Goal: Information Seeking & Learning: Find specific fact

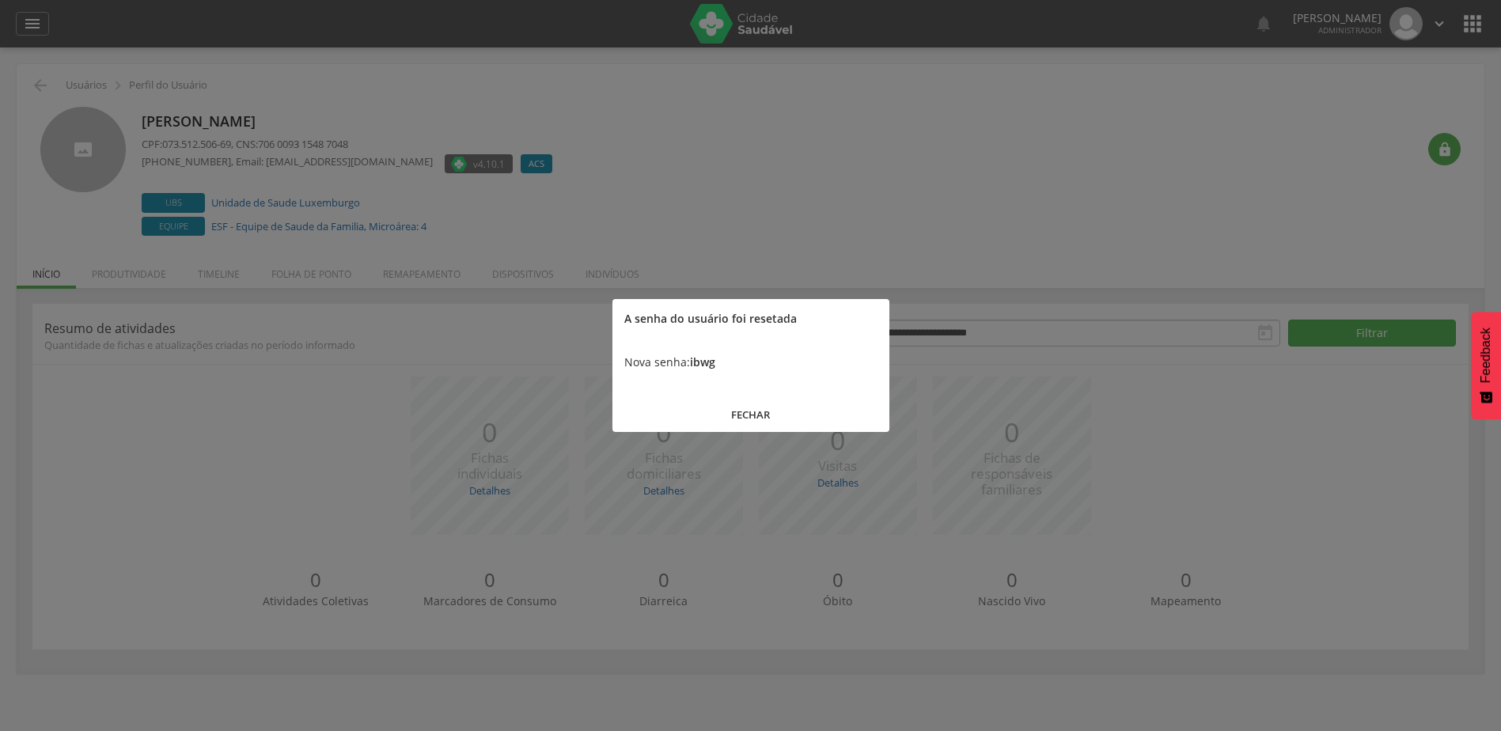
click at [770, 401] on button "FECHAR" at bounding box center [750, 415] width 277 height 34
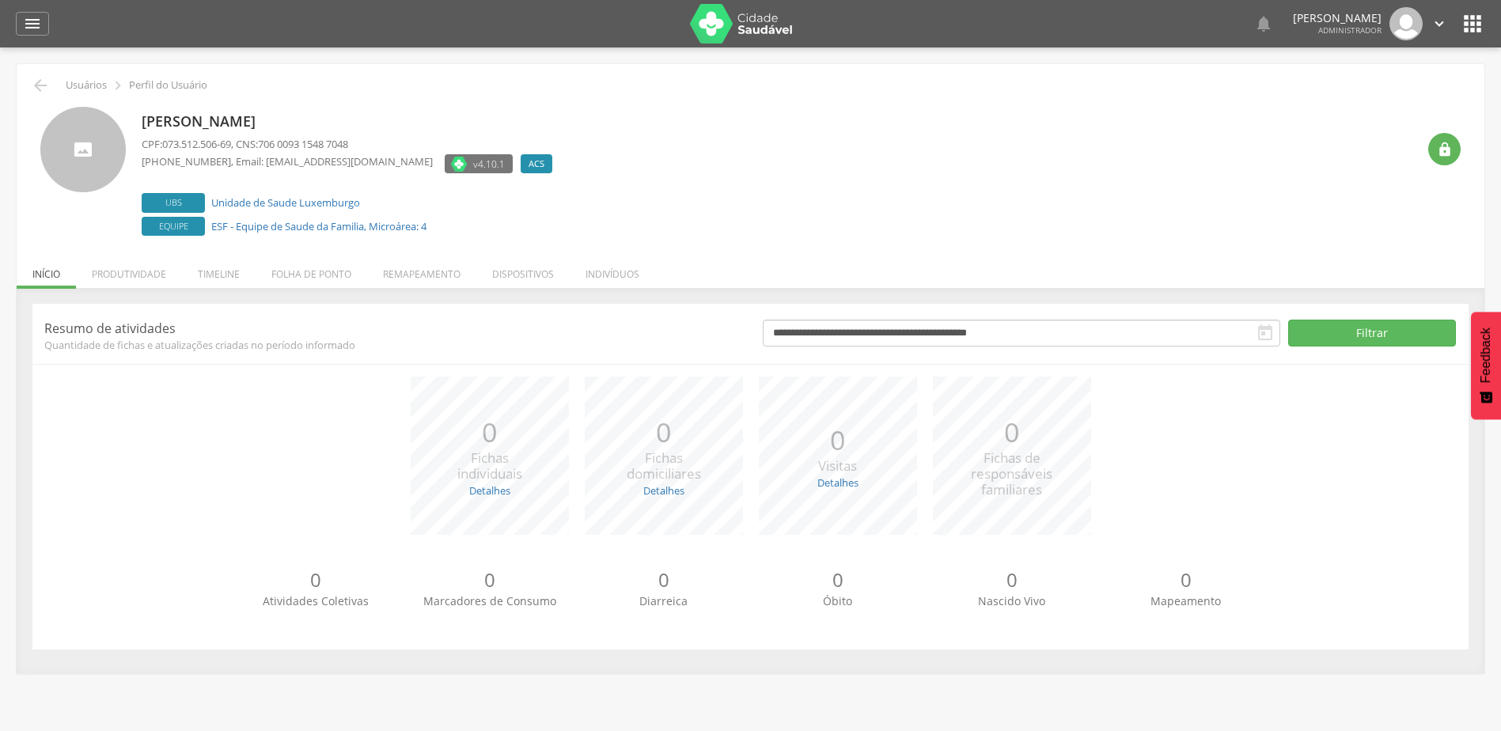
drag, startPoint x: 335, startPoint y: 119, endPoint x: 136, endPoint y: 115, distance: 199.4
click at [136, 115] on div "[PERSON_NAME] CPF: 073.512.506-69 , CNS: 706 0093 1548 7048 [PHONE_NUMBER] , Em…" at bounding box center [750, 173] width 1420 height 133
copy p "[PERSON_NAME]"
drag, startPoint x: 379, startPoint y: 206, endPoint x: 212, endPoint y: 203, distance: 166.9
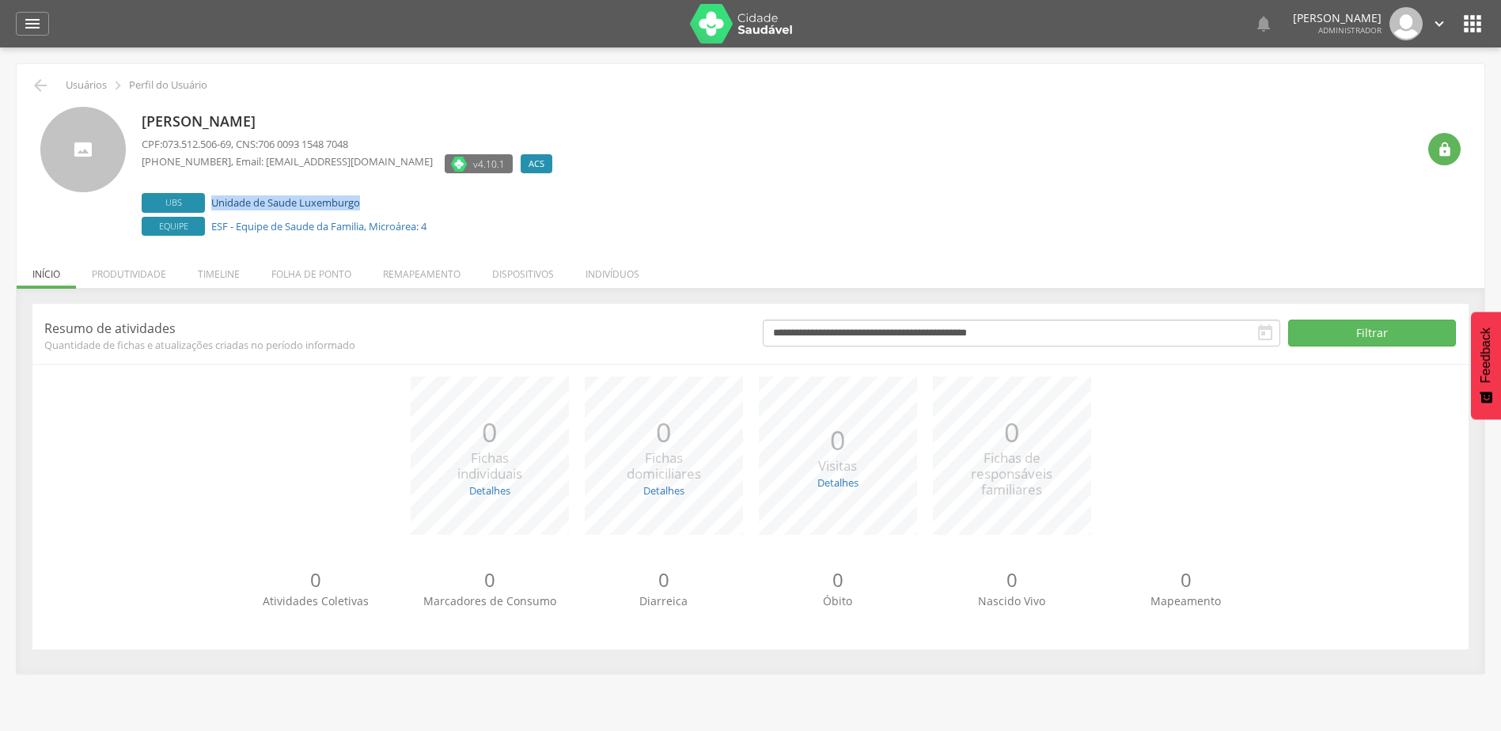
click at [212, 203] on label "Ubs Unidade de Saude Luxemburgo" at bounding box center [351, 203] width 418 height 20
copy link "Unidade de Saude Luxemburgo"
drag, startPoint x: 482, startPoint y: 233, endPoint x: 212, endPoint y: 221, distance: 270.0
click at [212, 221] on label "Equipe ESF - Equipe de Saude da Familia, Microárea: 4" at bounding box center [351, 227] width 418 height 20
copy link "ESF - Equipe de Saude da Familia, Microárea: 4"
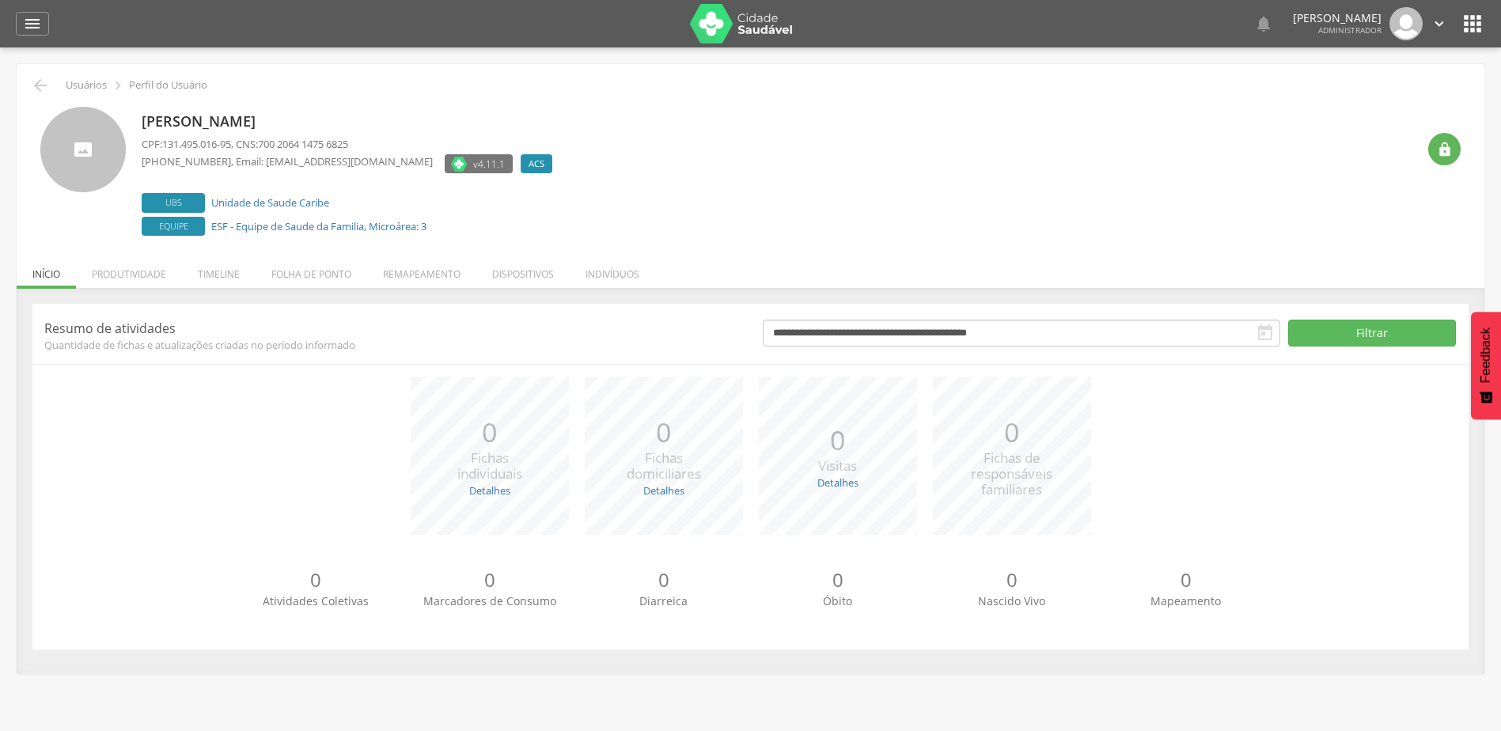
drag, startPoint x: 394, startPoint y: 122, endPoint x: 142, endPoint y: 131, distance: 252.5
click at [142, 131] on p "Wellington Lemos de Oliveira" at bounding box center [351, 122] width 418 height 21
copy p "Wellington Lemos de Oliveira"
drag, startPoint x: 414, startPoint y: 208, endPoint x: 214, endPoint y: 203, distance: 199.4
click at [214, 203] on label "Ubs Unidade de Saude Caribe" at bounding box center [351, 203] width 418 height 20
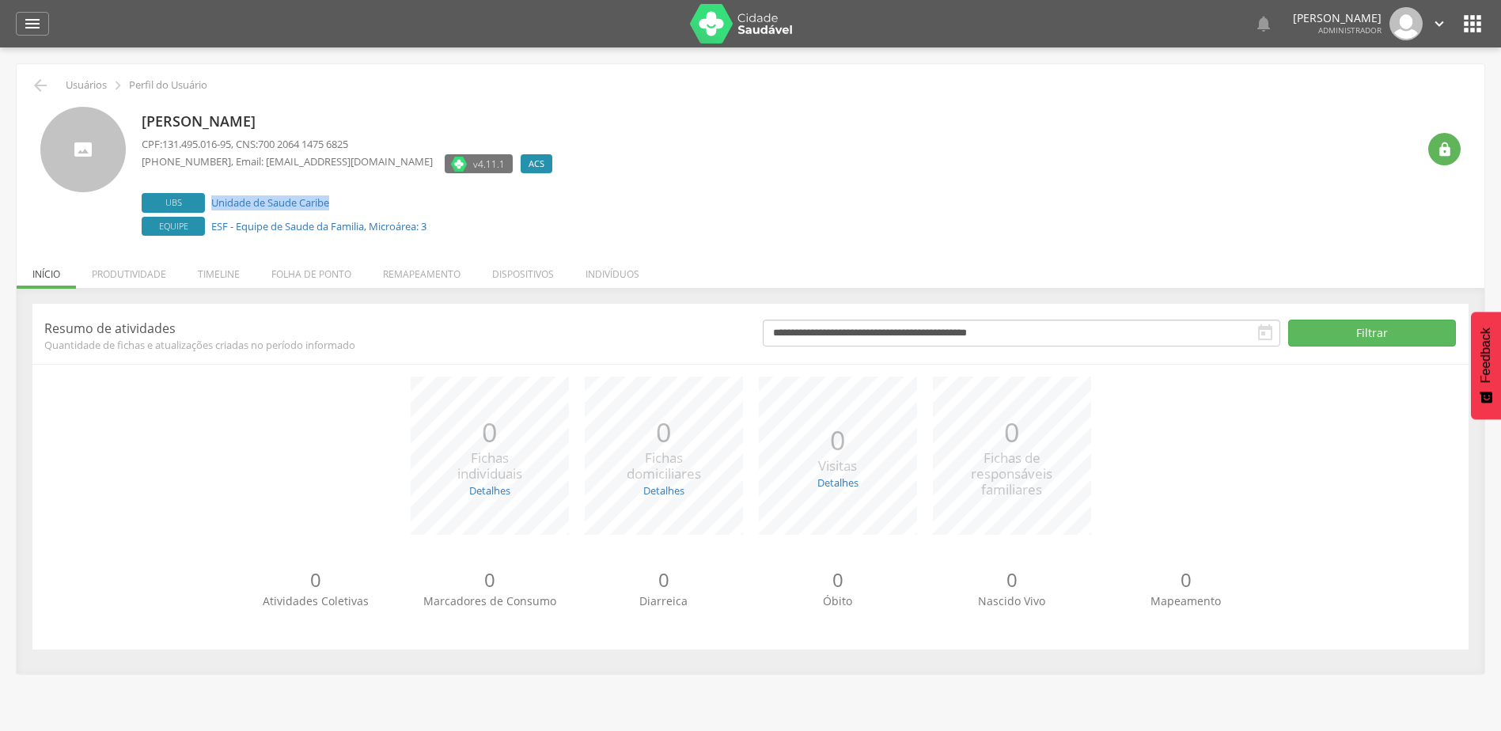
copy link "Unidade de Saude Caribe"
drag, startPoint x: 394, startPoint y: 121, endPoint x: 142, endPoint y: 129, distance: 251.7
click at [142, 129] on p "Wellington Lemos de Oliveira" at bounding box center [351, 122] width 418 height 21
copy p "Wellington Lemos de Oliveira"
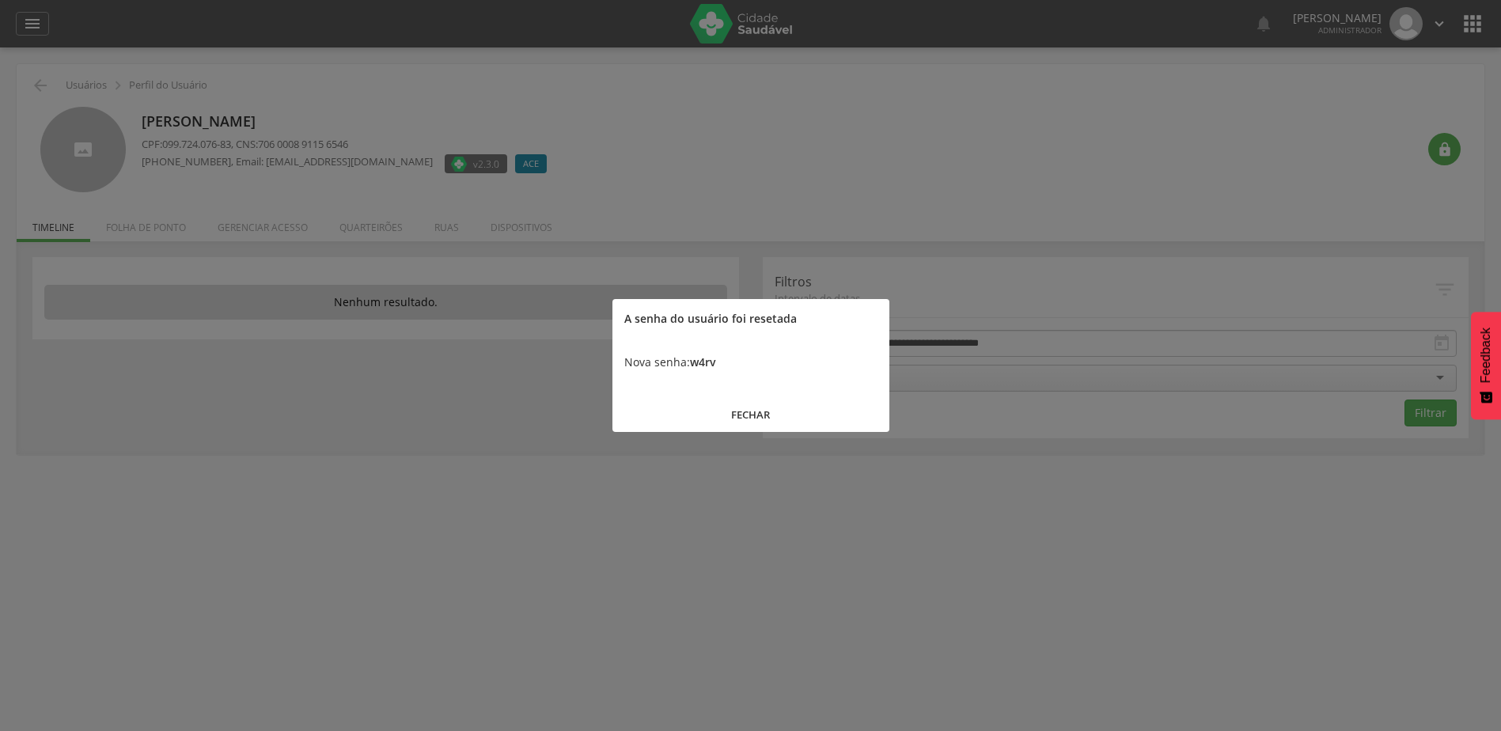
click at [757, 418] on button "FECHAR" at bounding box center [750, 415] width 277 height 34
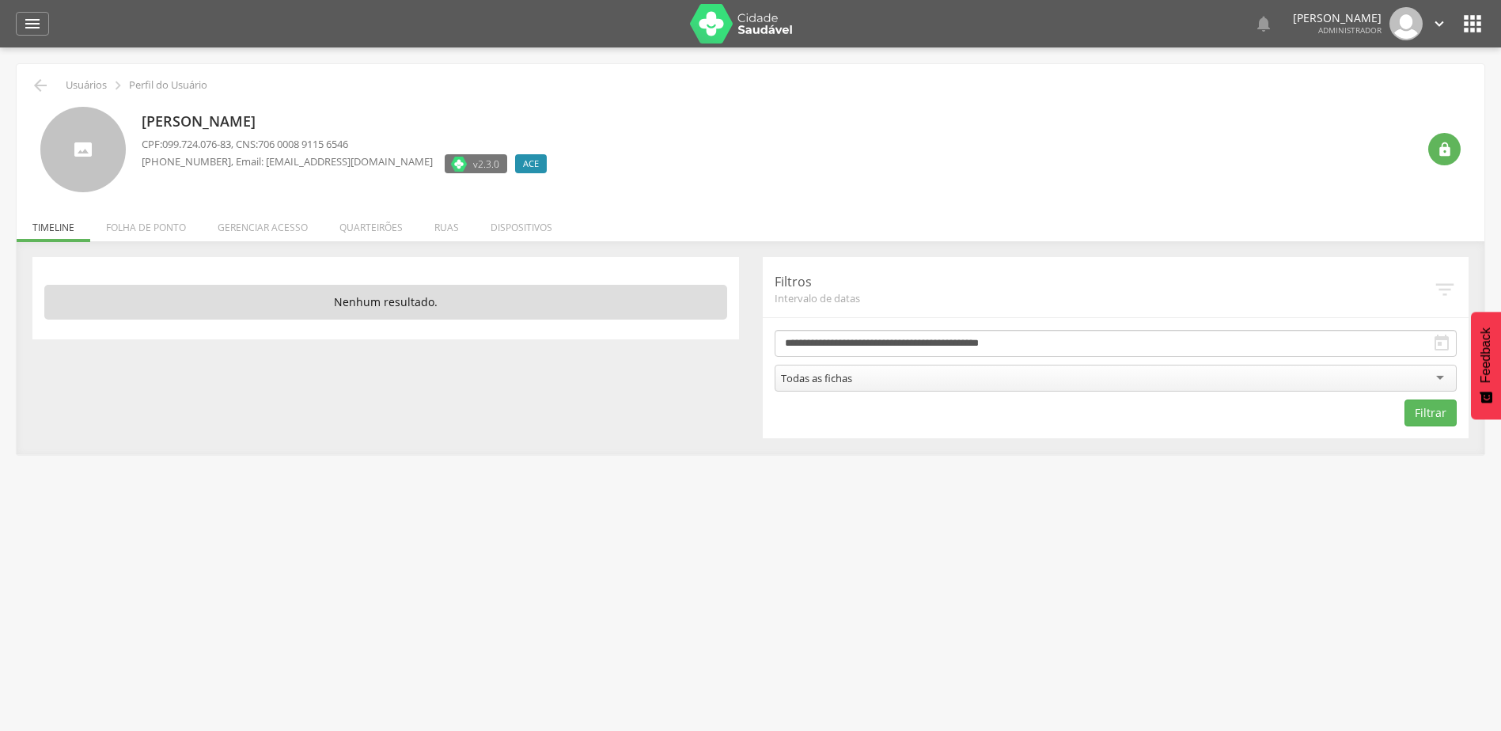
drag, startPoint x: 331, startPoint y: 118, endPoint x: 119, endPoint y: 120, distance: 211.2
click at [119, 120] on div "Vanessa Gomes da Silva CPF: 099.724.076-83 , CNS: 706 0008 9115 6546 (31) 98702…" at bounding box center [750, 150] width 1420 height 86
copy div "Vanessa Gomes da Silva"
click at [265, 174] on div "(31) 98702-0607 , Email: gomesdasilvavanesa010@gmail.com" at bounding box center [287, 165] width 291 height 23
click at [151, 225] on li "Folha de ponto" at bounding box center [146, 223] width 112 height 37
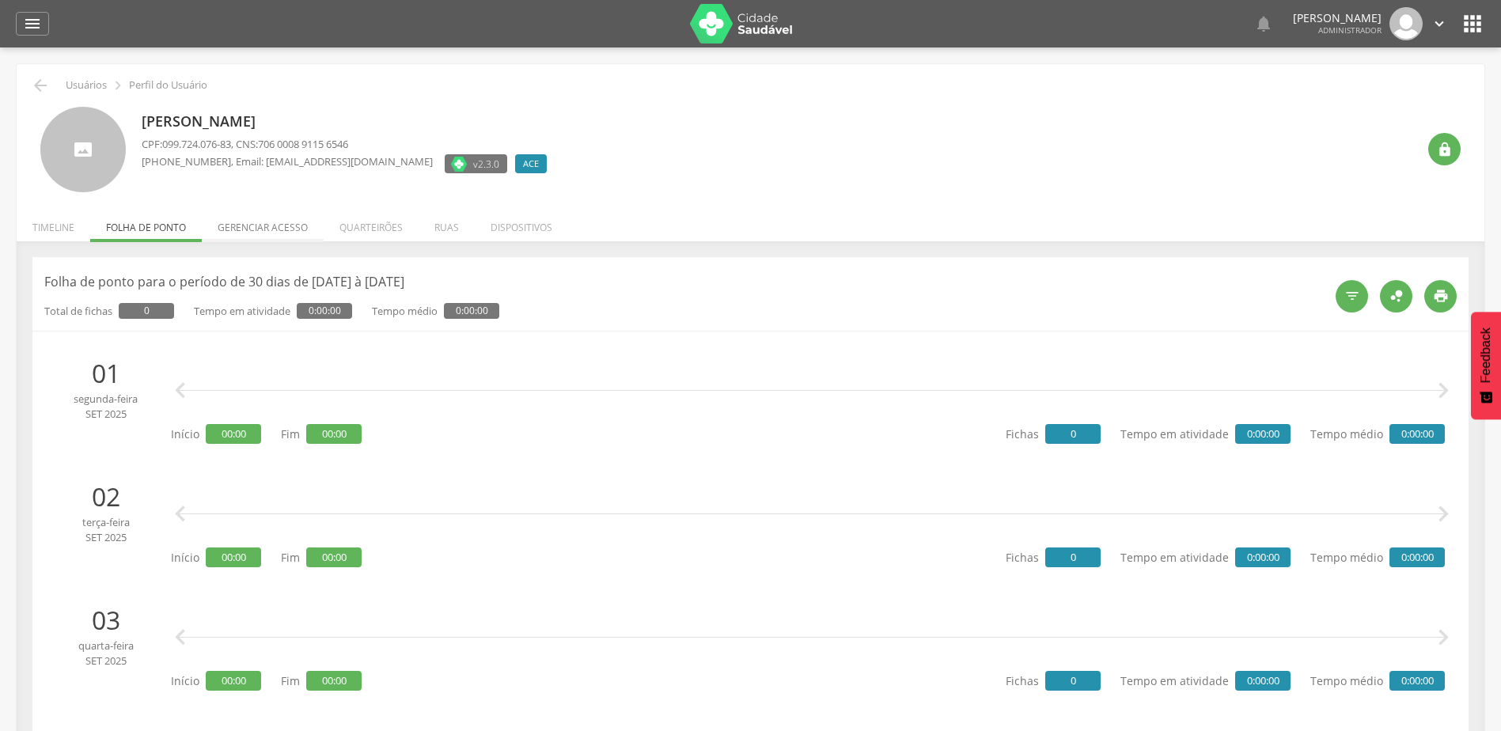
click at [278, 221] on li "Gerenciar acesso" at bounding box center [263, 223] width 122 height 37
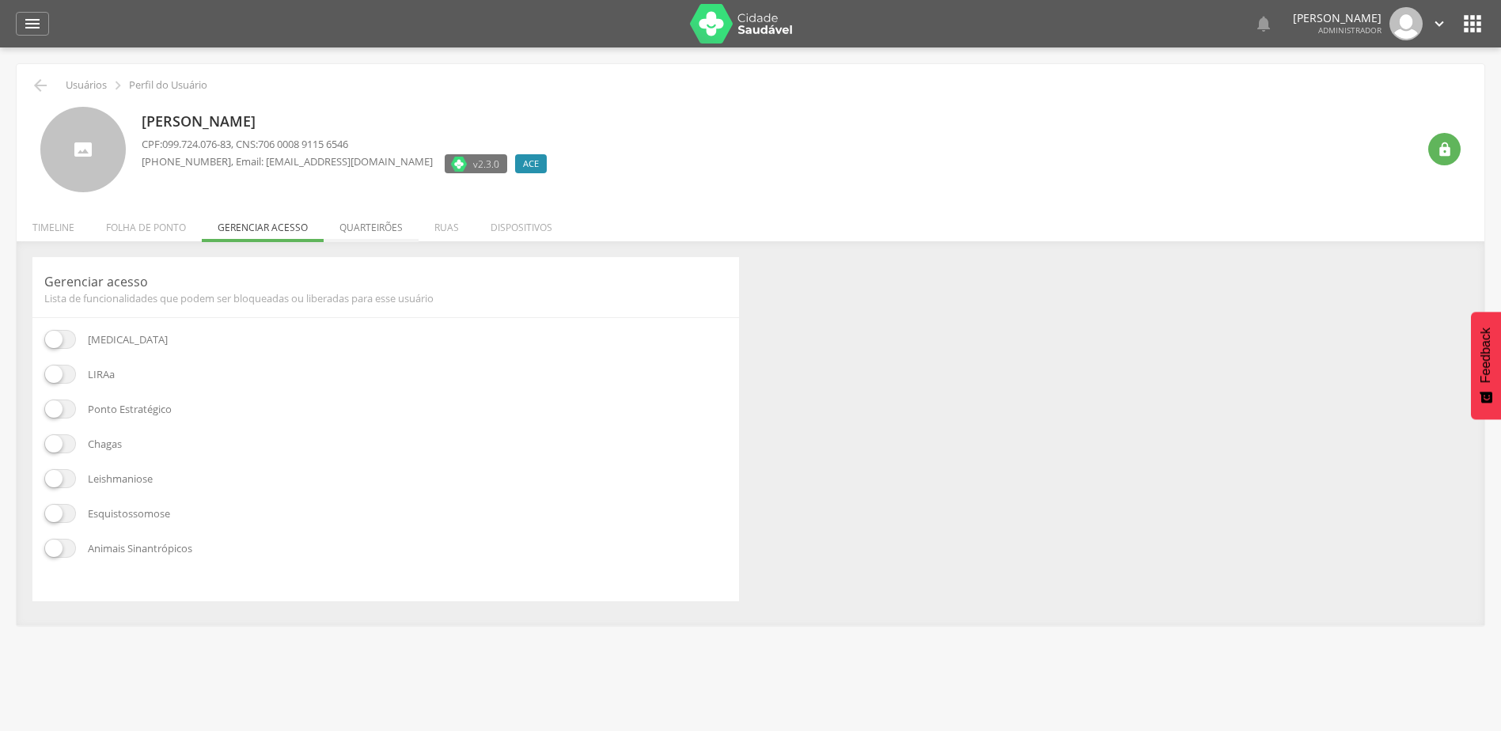
click at [367, 239] on li "Quarteirões" at bounding box center [371, 223] width 95 height 37
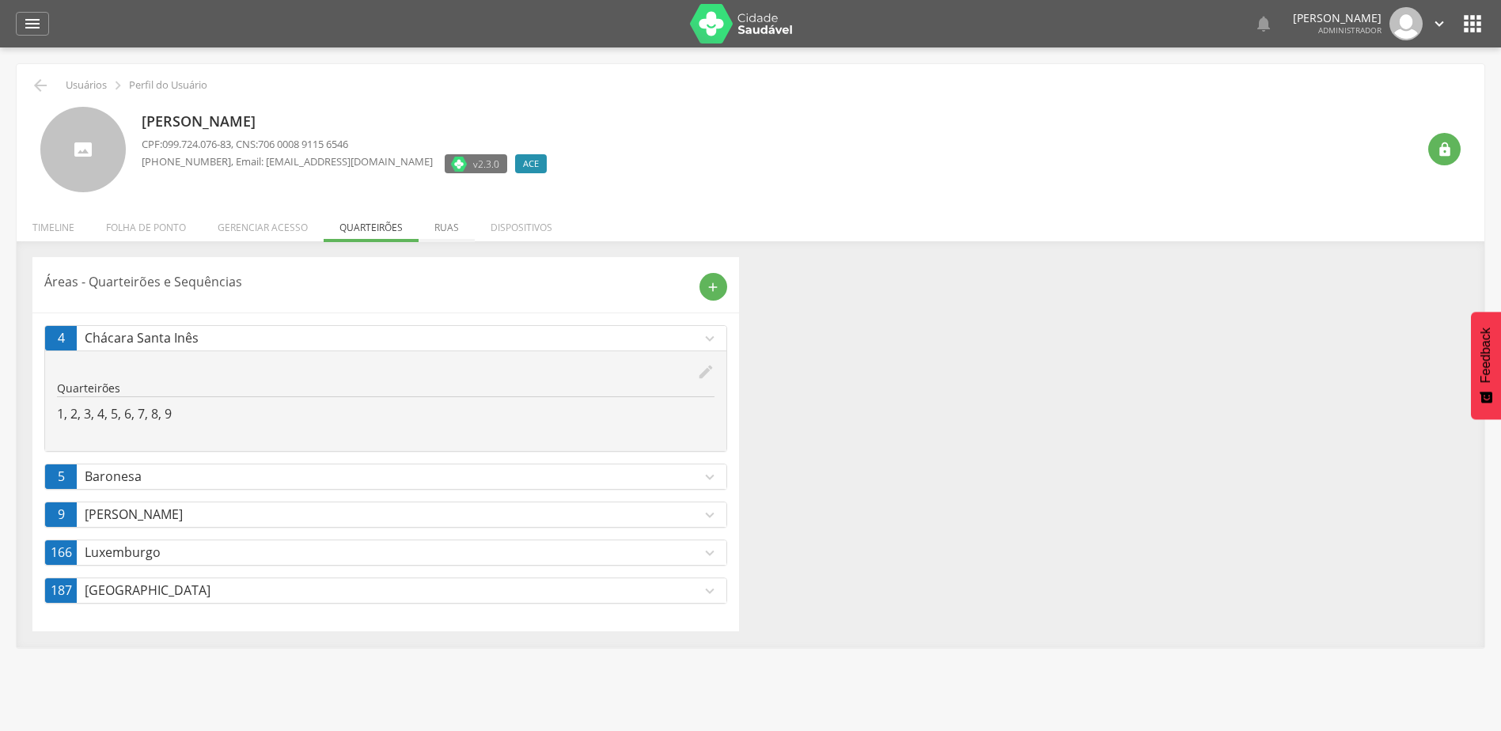
click at [433, 226] on li "Ruas" at bounding box center [446, 223] width 56 height 37
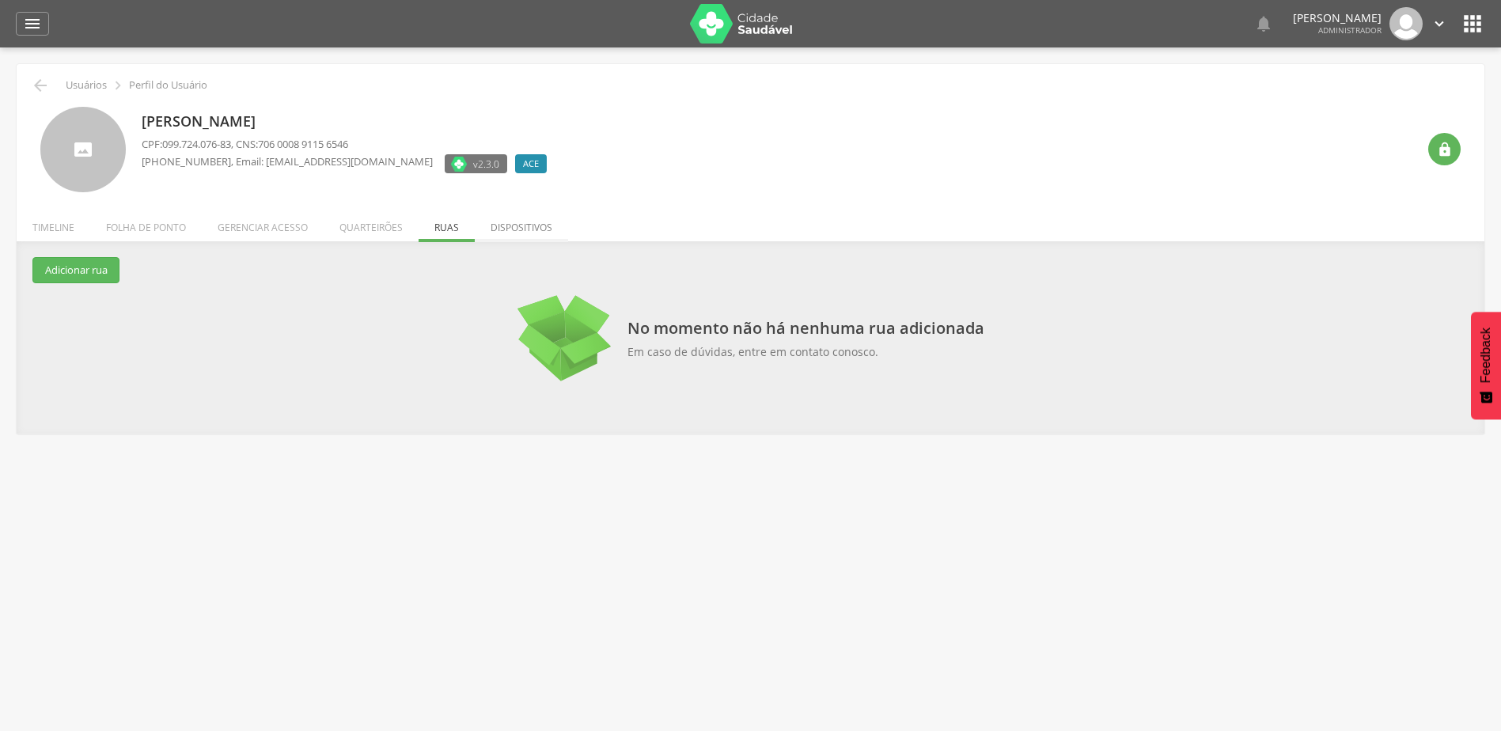
click at [515, 226] on li "Dispositivos" at bounding box center [521, 223] width 93 height 37
click at [165, 188] on div "Vanessa Gomes da Silva CPF: 099.724.076-83 , CNS: 706 0008 9115 6546 (31) 98702…" at bounding box center [348, 150] width 413 height 86
click at [77, 232] on li "Timeline" at bounding box center [54, 223] width 74 height 37
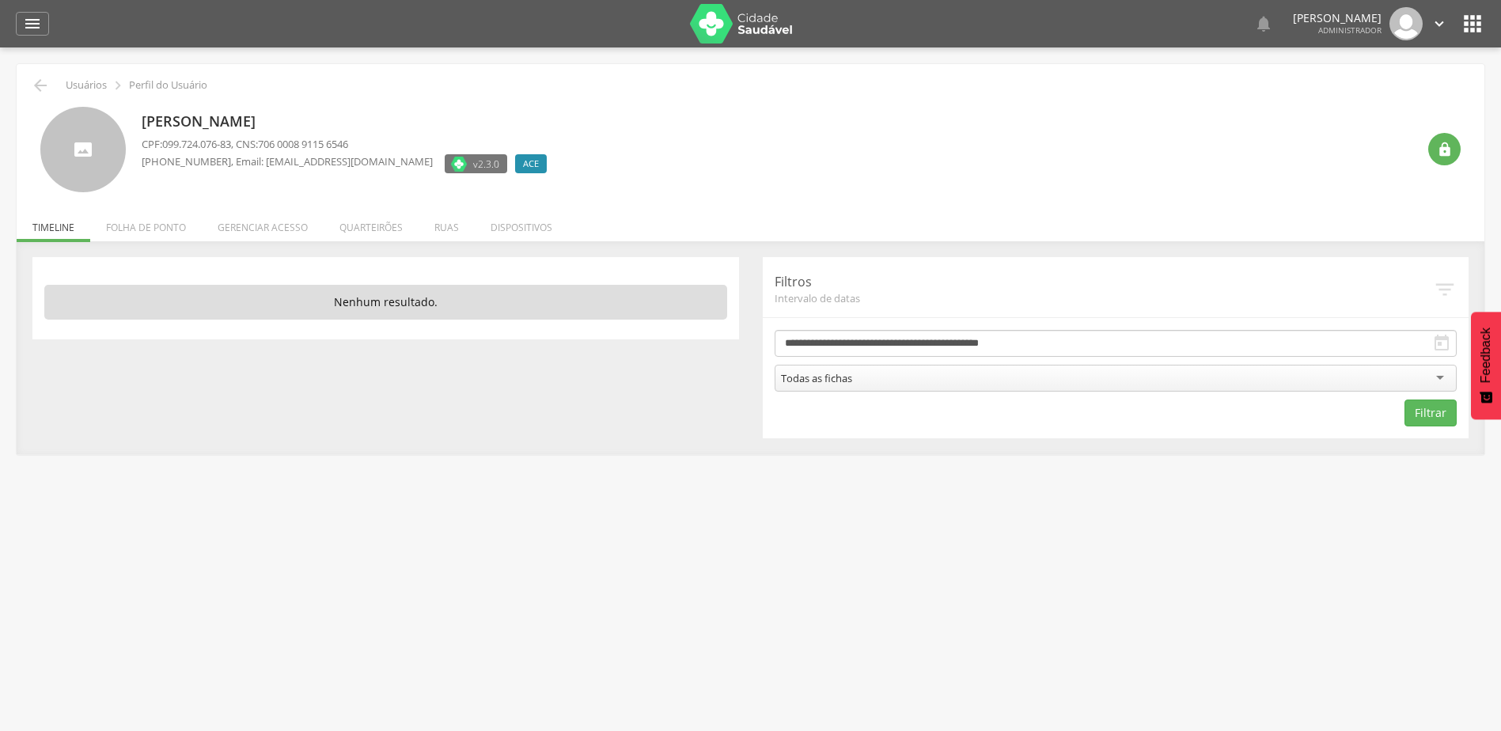
drag, startPoint x: 308, startPoint y: 127, endPoint x: 141, endPoint y: 110, distance: 167.8
click at [141, 110] on div "Vanessa Gomes da Silva CPF: 099.724.076-83 , CNS: 706 0008 9115 6546 (31) 98702…" at bounding box center [750, 150] width 1420 height 86
copy p "Vanessa Gomes da Silva"
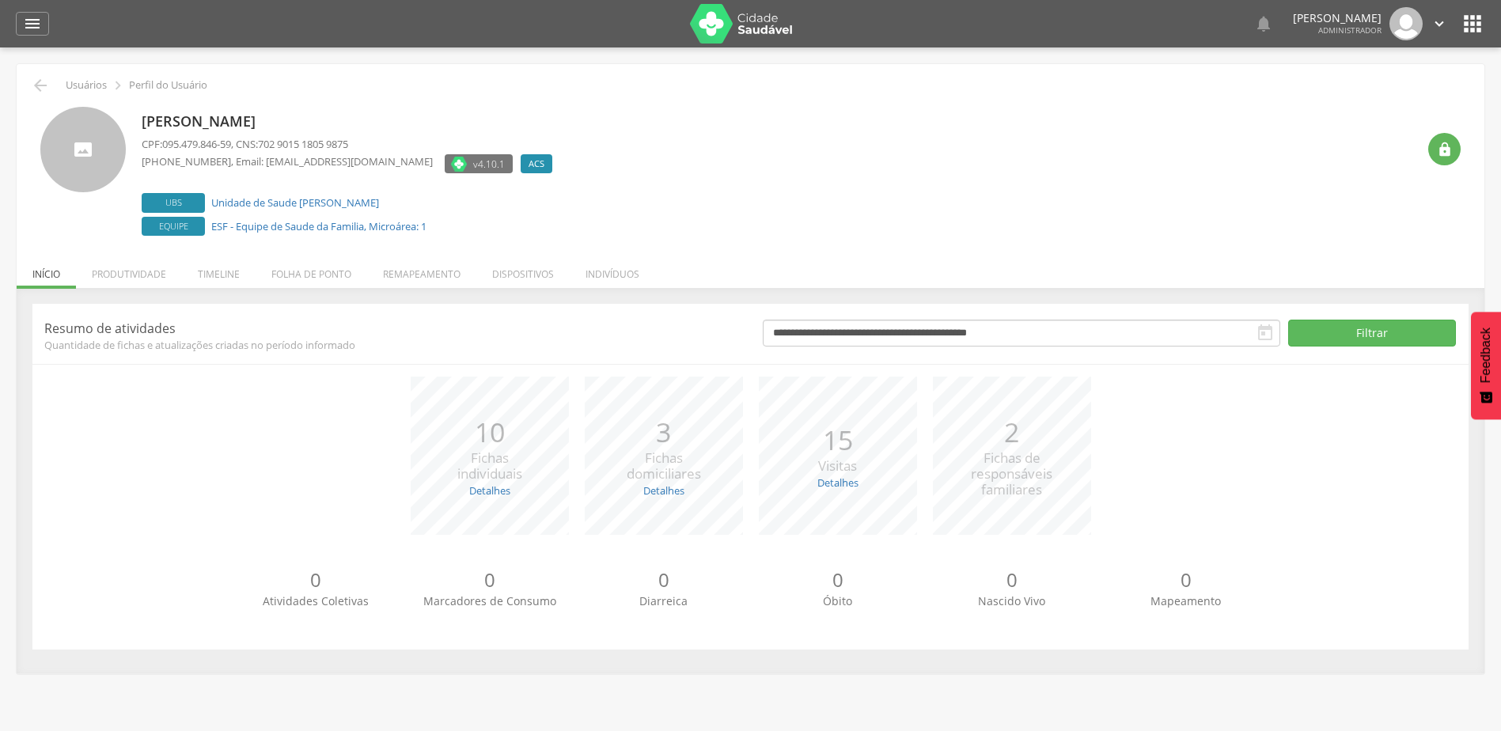
click at [144, 130] on p "Mary Ellen Santos Alves" at bounding box center [351, 122] width 418 height 21
drag, startPoint x: 346, startPoint y: 210, endPoint x: 216, endPoint y: 196, distance: 131.2
click at [216, 196] on label "Ubs Unidade de Saude Cristina" at bounding box center [351, 203] width 418 height 20
copy link "nidade de Saude Cristina"
drag, startPoint x: 446, startPoint y: 234, endPoint x: 212, endPoint y: 225, distance: 234.3
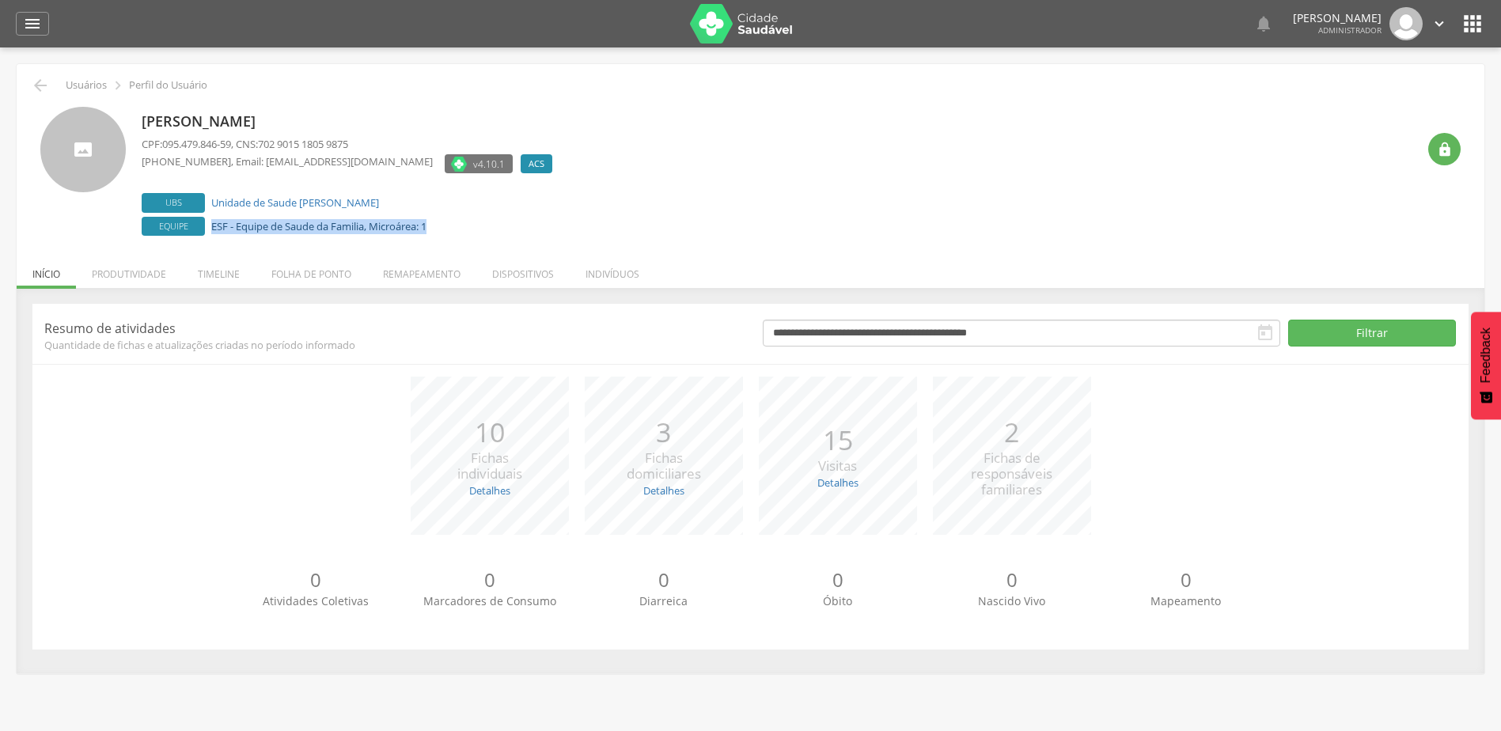
click at [212, 225] on label "Equipe ESF - Equipe de Saude da Familia, Microárea: 1" at bounding box center [351, 227] width 418 height 20
copy link "ESF - Equipe de Saude da Familia, Microárea: 1"
